Goal: Information Seeking & Learning: Learn about a topic

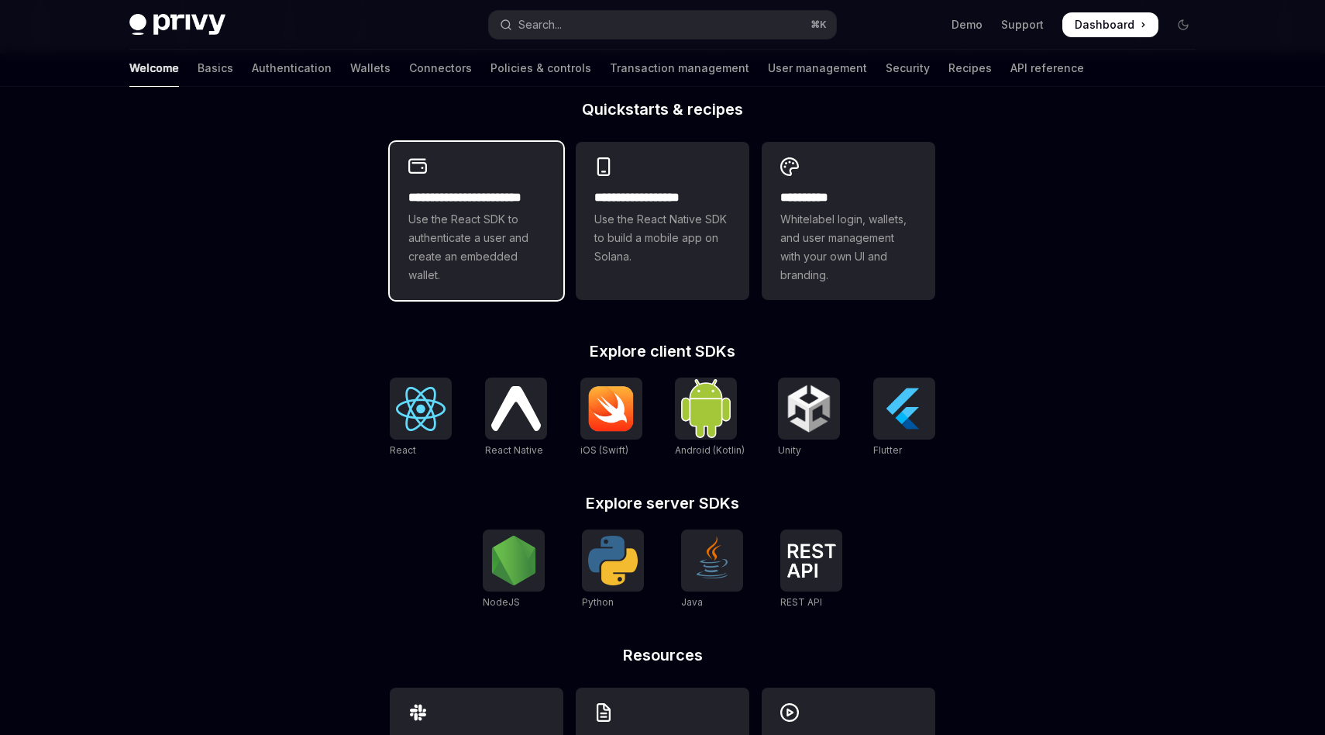
scroll to position [396, 0]
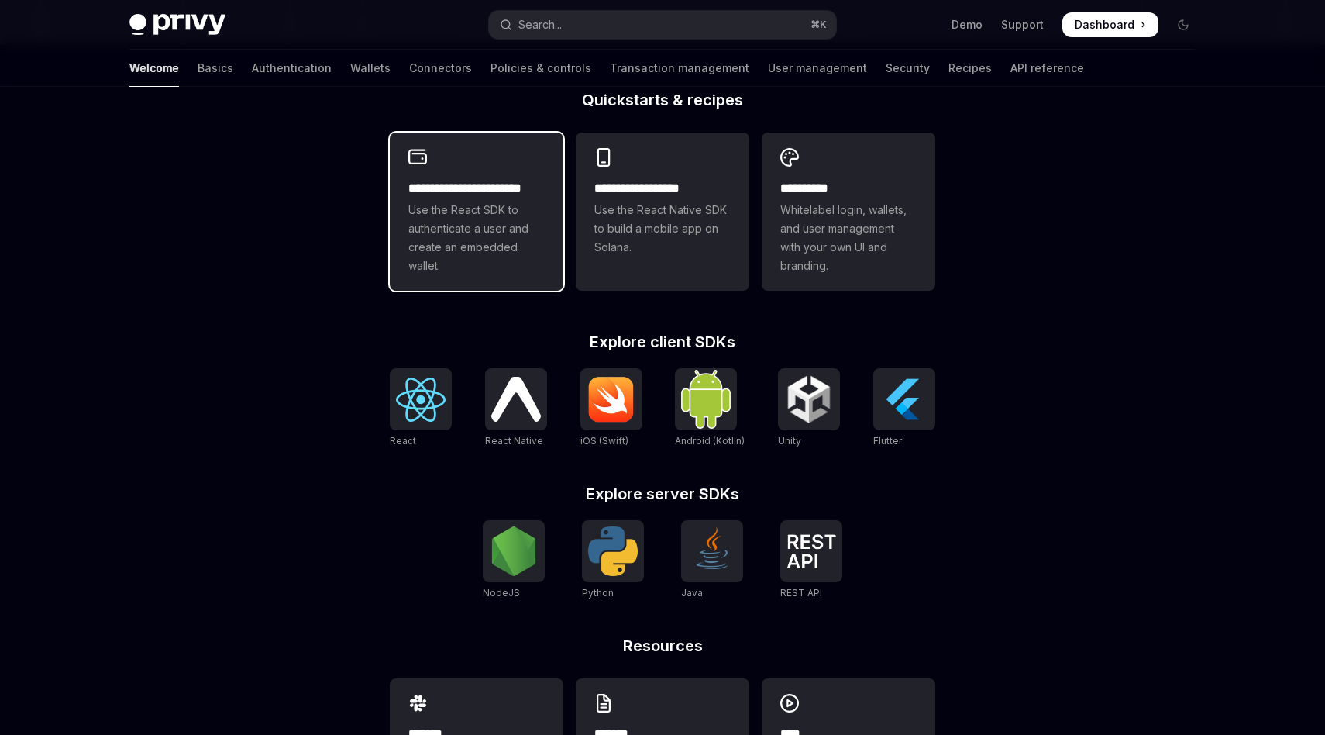
click at [505, 264] on span "Use the React SDK to authenticate a user and create an embedded wallet." at bounding box center [476, 238] width 136 height 74
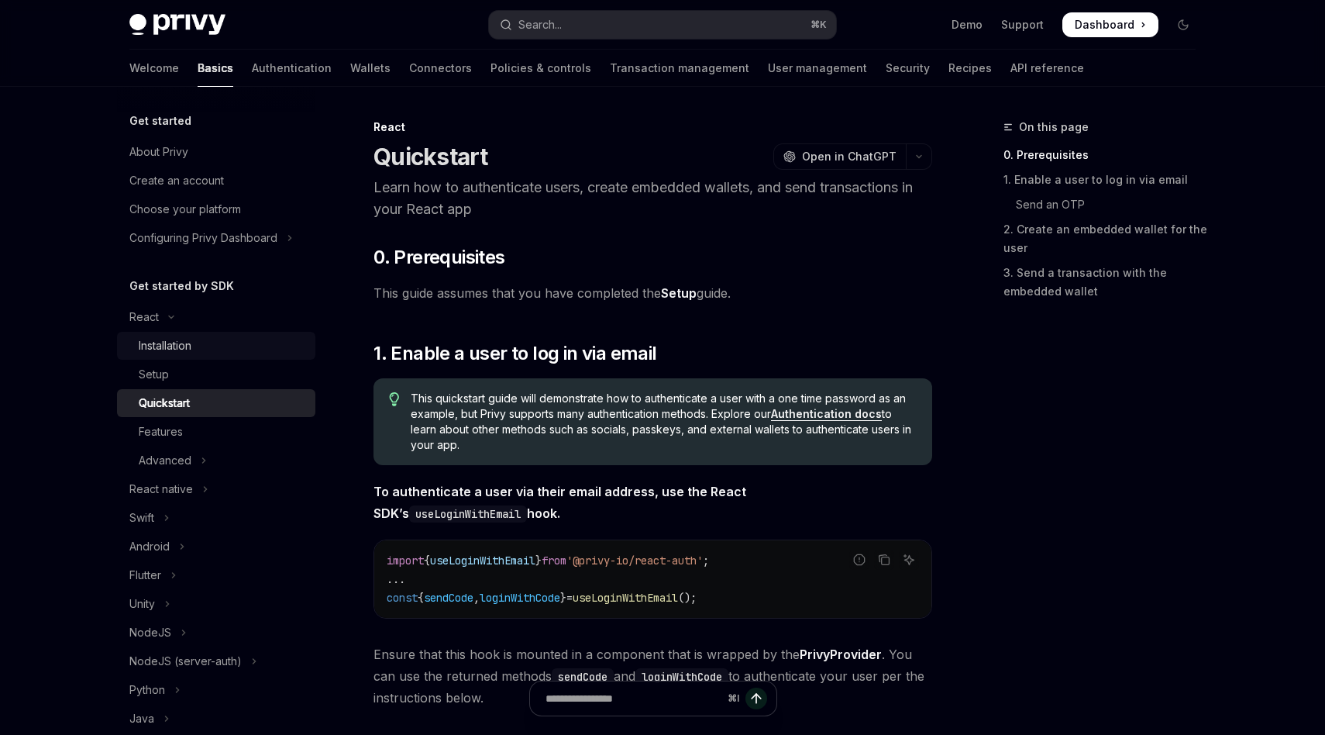
click at [215, 339] on div "Installation" at bounding box center [222, 345] width 167 height 19
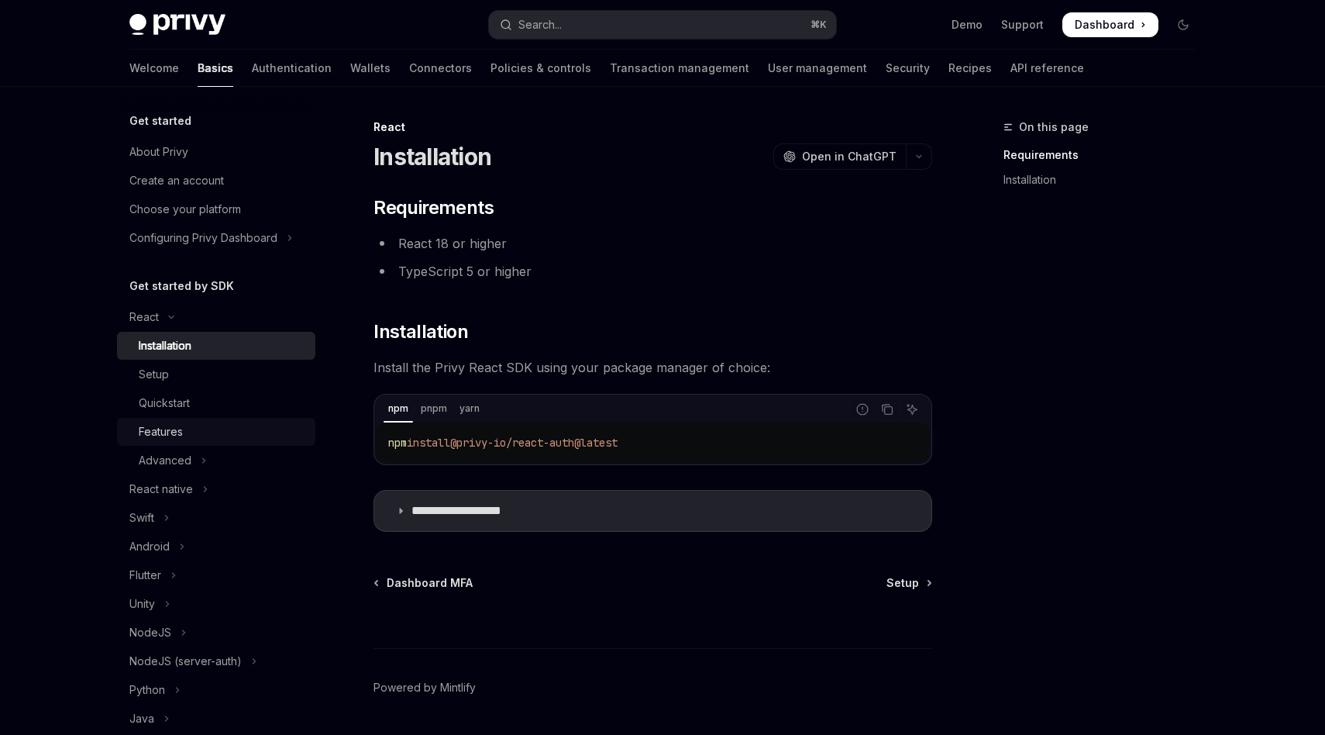
click at [205, 435] on div "Features" at bounding box center [222, 431] width 167 height 19
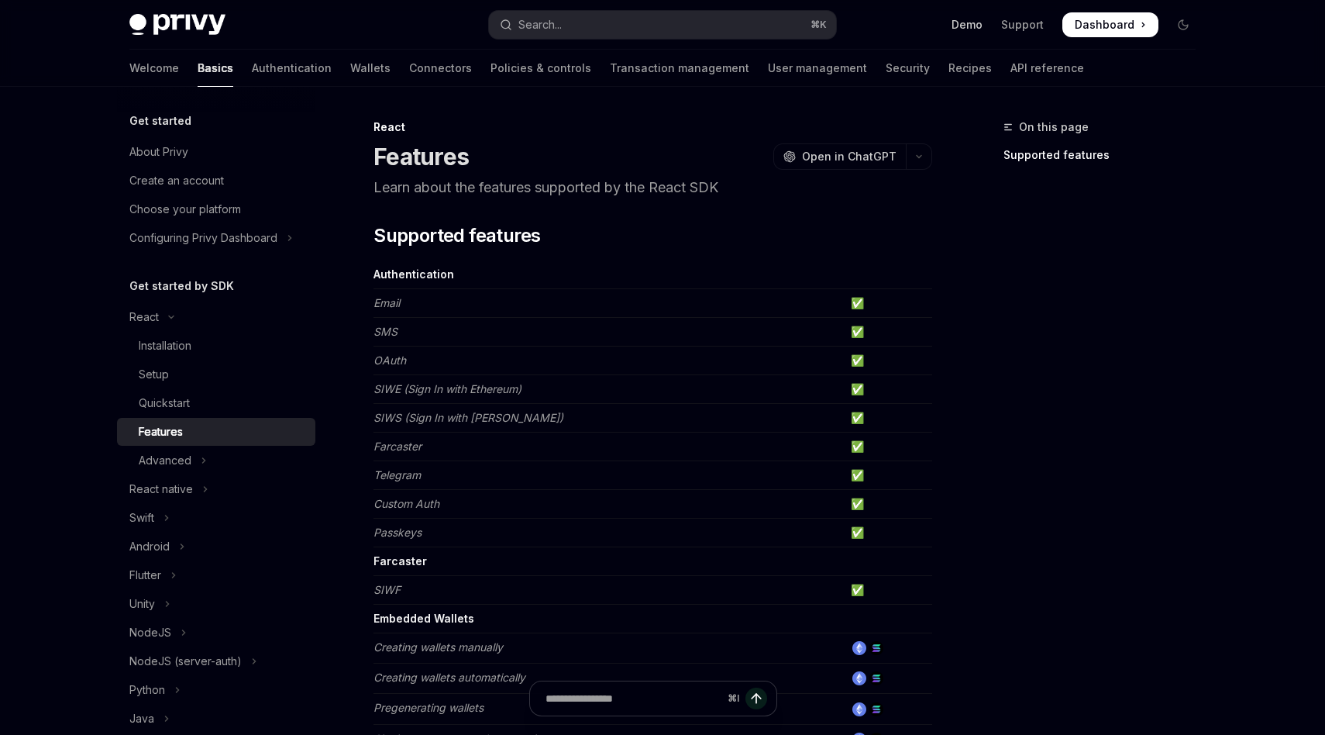
click at [977, 22] on link "Demo" at bounding box center [967, 25] width 31 height 16
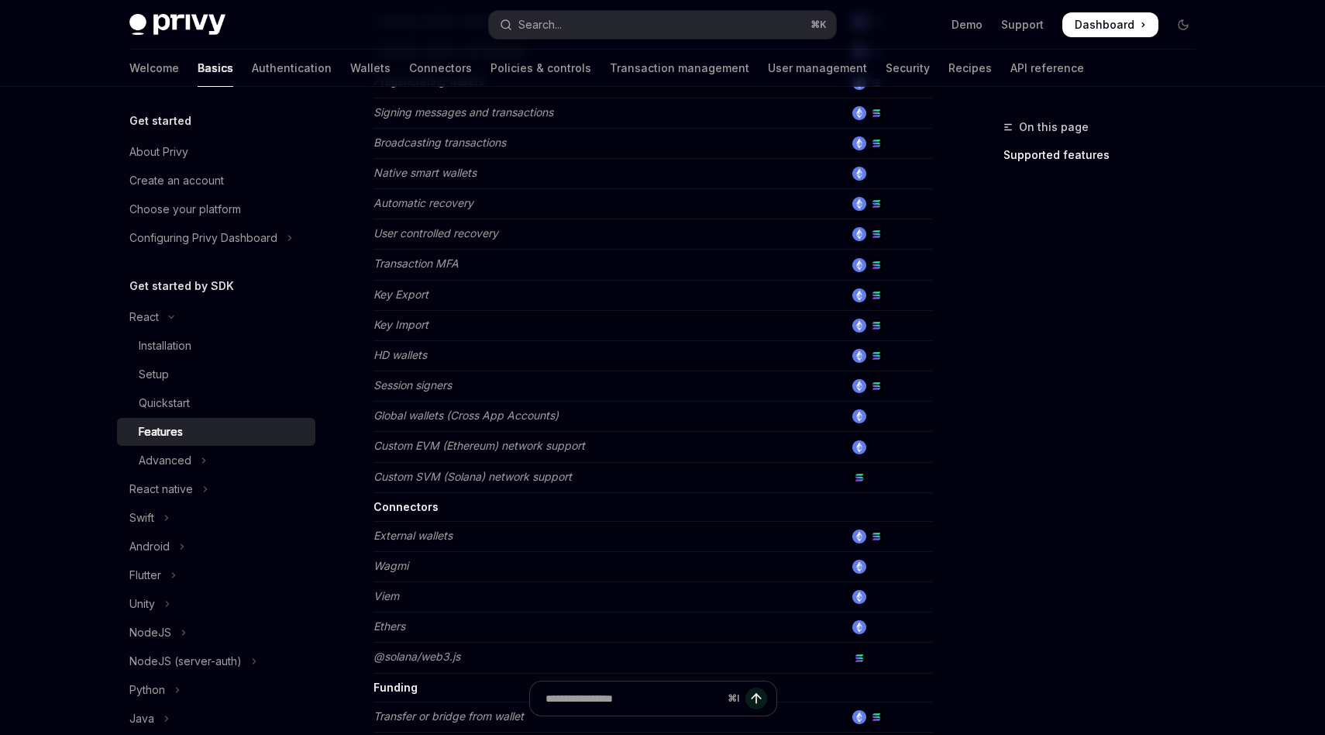
scroll to position [628, 0]
click at [182, 458] on div "Advanced" at bounding box center [165, 460] width 53 height 19
type textarea "*"
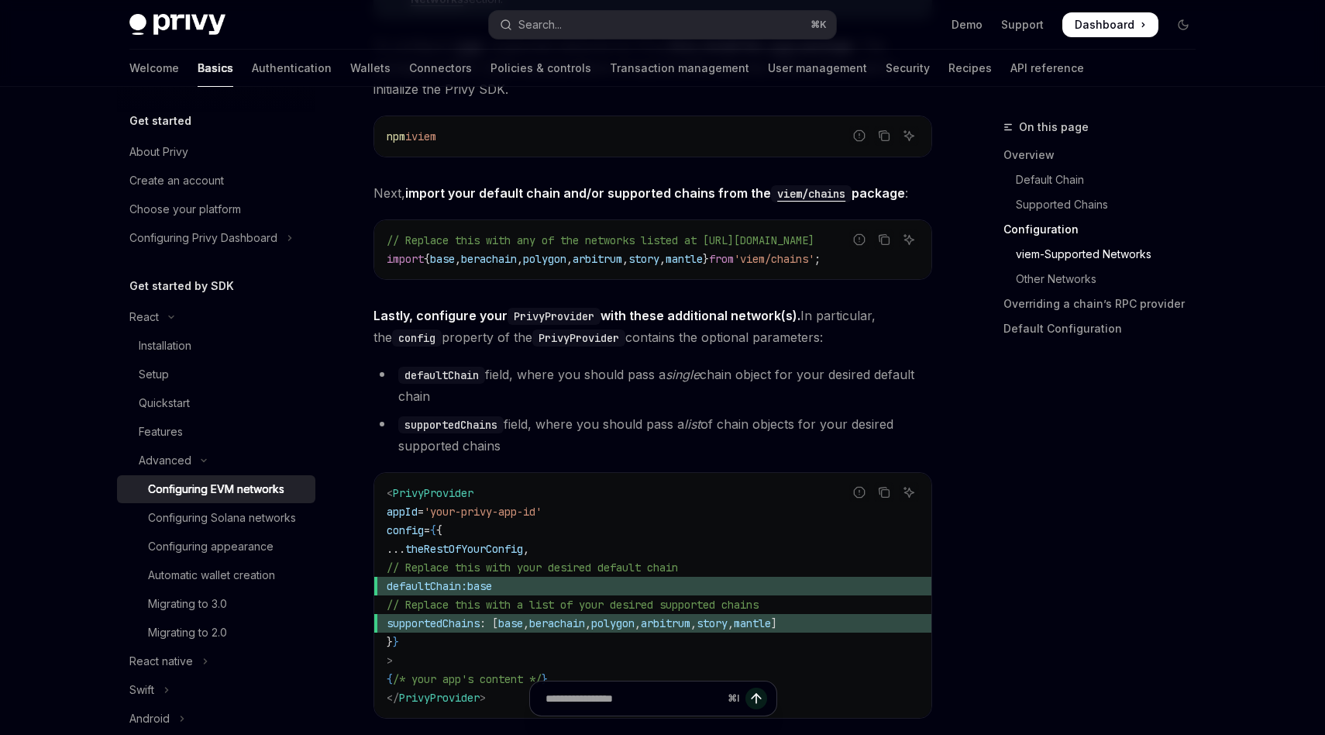
scroll to position [1748, 0]
